Goal: Navigation & Orientation: Understand site structure

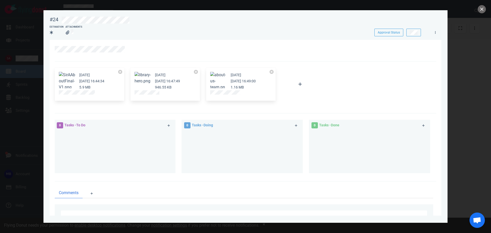
click at [30, 62] on div at bounding box center [245, 116] width 491 height 233
click at [484, 11] on button "close" at bounding box center [482, 9] width 8 height 8
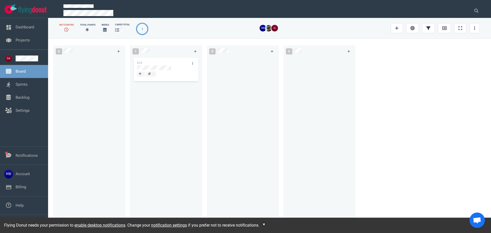
click at [23, 48] on nav "Dashboard Projects" at bounding box center [24, 33] width 48 height 31
click at [22, 39] on link "Projects" at bounding box center [23, 40] width 14 height 5
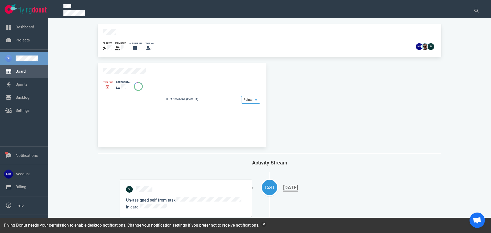
click at [26, 73] on link "Board" at bounding box center [21, 71] width 10 height 5
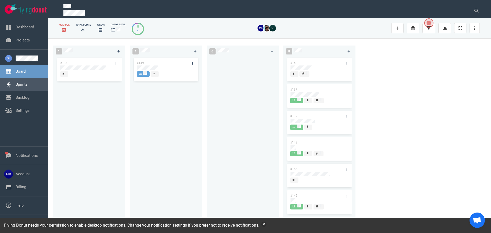
click at [28, 82] on link "Sprints" at bounding box center [22, 84] width 12 height 5
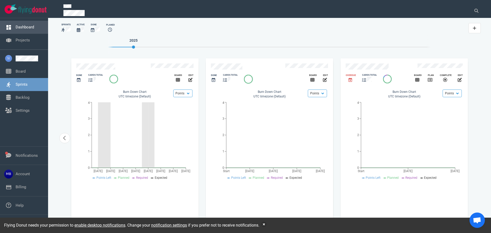
drag, startPoint x: 27, startPoint y: 30, endPoint x: 36, endPoint y: 31, distance: 9.1
click at [27, 29] on link "Dashboard" at bounding box center [25, 27] width 18 height 5
